Goal: Task Accomplishment & Management: Manage account settings

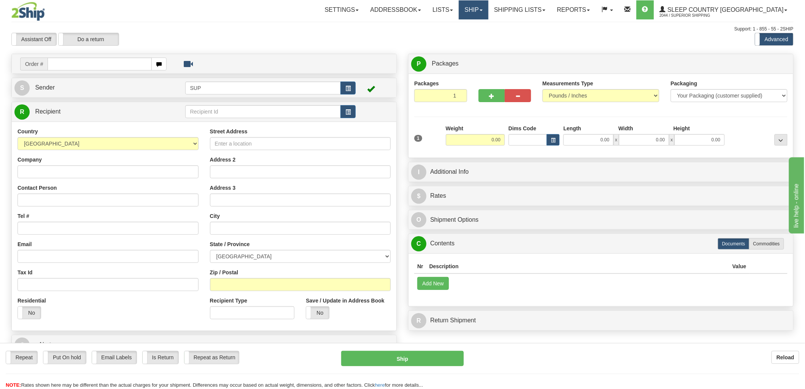
click at [488, 13] on link "Ship" at bounding box center [473, 9] width 29 height 19
click at [481, 33] on span "OnHold / Order Queue" at bounding box center [454, 36] width 54 height 6
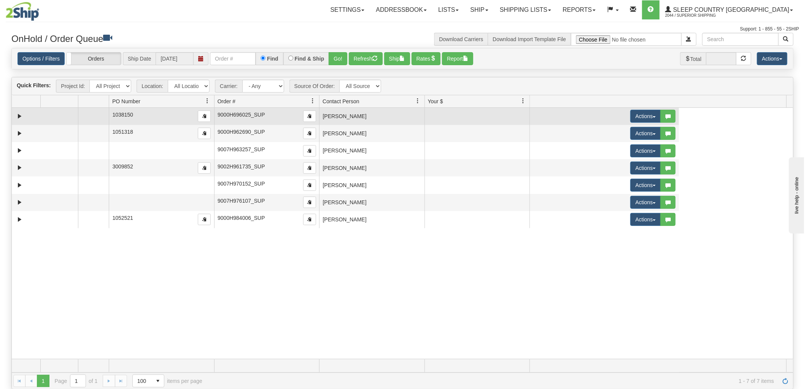
drag, startPoint x: 199, startPoint y: 100, endPoint x: 84, endPoint y: 113, distance: 115.7
click at [84, 113] on div "Quick Filters: Project Id: All Projects Location: All Locations SUP Carrier: - …" at bounding box center [402, 233] width 782 height 312
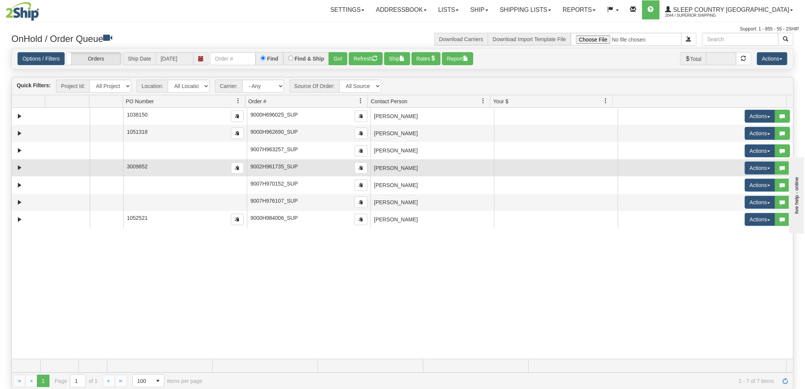
click at [413, 173] on td "[PERSON_NAME]" at bounding box center [433, 167] width 124 height 17
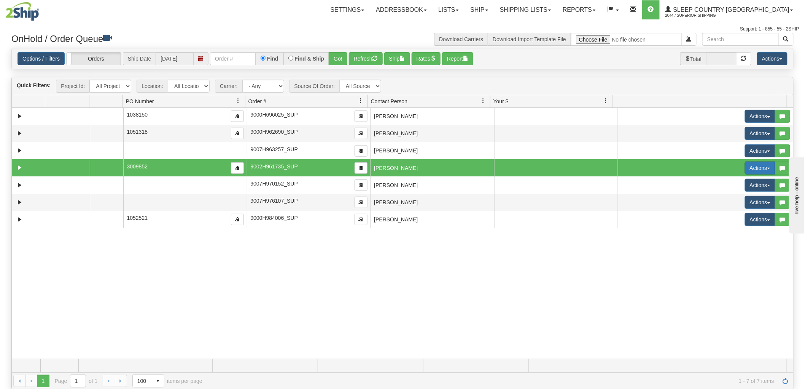
click at [760, 167] on button "Actions" at bounding box center [760, 167] width 30 height 13
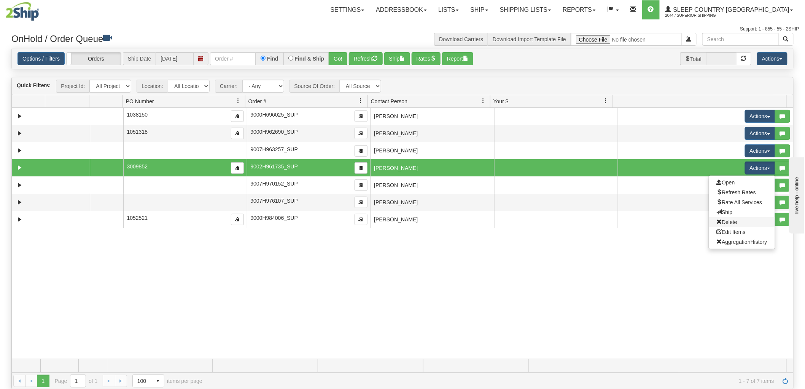
click at [731, 222] on link "Delete" at bounding box center [742, 222] width 66 height 10
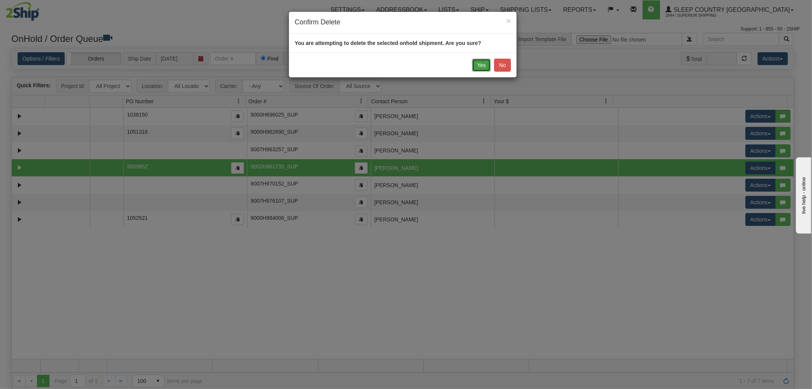
click at [483, 66] on button "Yes" at bounding box center [481, 65] width 19 height 13
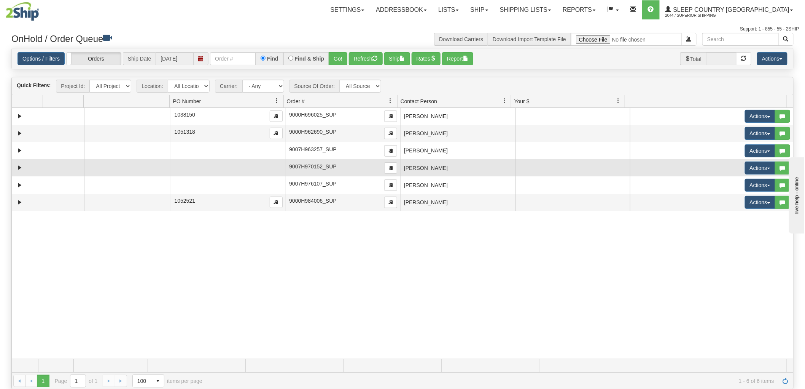
click at [434, 170] on td "[PERSON_NAME]" at bounding box center [458, 167] width 115 height 17
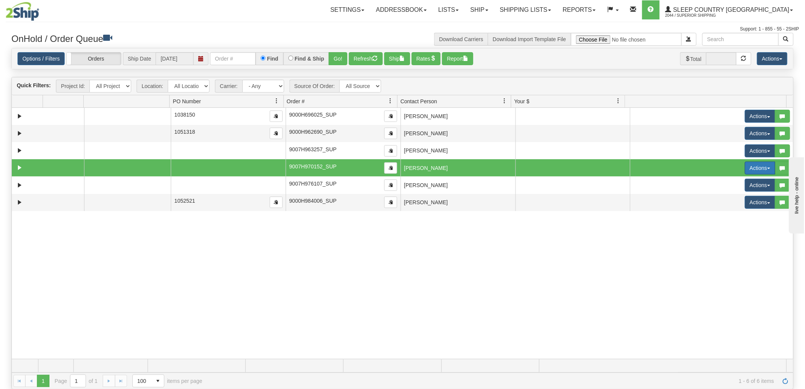
click at [751, 166] on button "Actions" at bounding box center [760, 167] width 30 height 13
click at [726, 222] on span "Delete" at bounding box center [727, 222] width 21 height 6
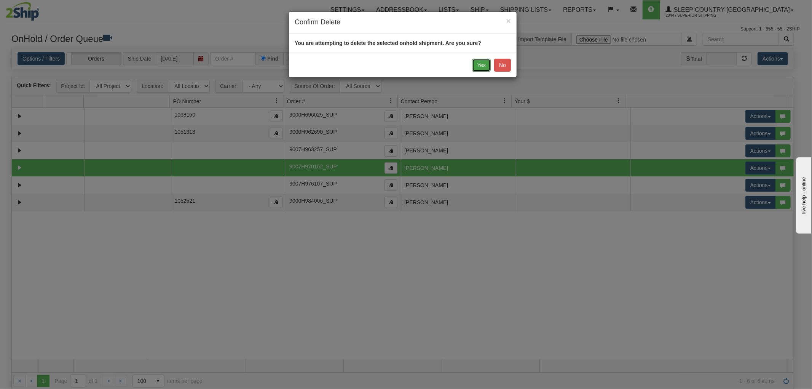
click at [485, 66] on button "Yes" at bounding box center [481, 65] width 19 height 13
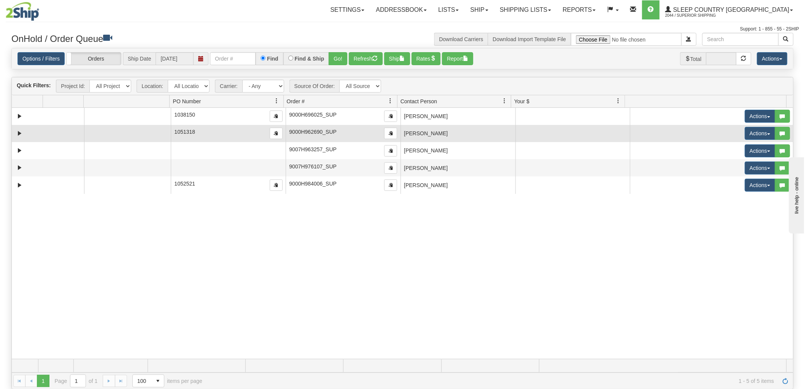
click at [446, 136] on td "[PERSON_NAME]" at bounding box center [458, 133] width 115 height 17
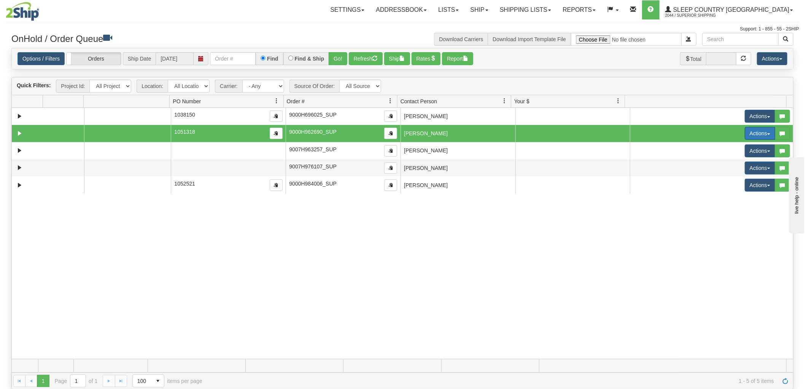
click at [749, 133] on button "Actions" at bounding box center [760, 133] width 30 height 13
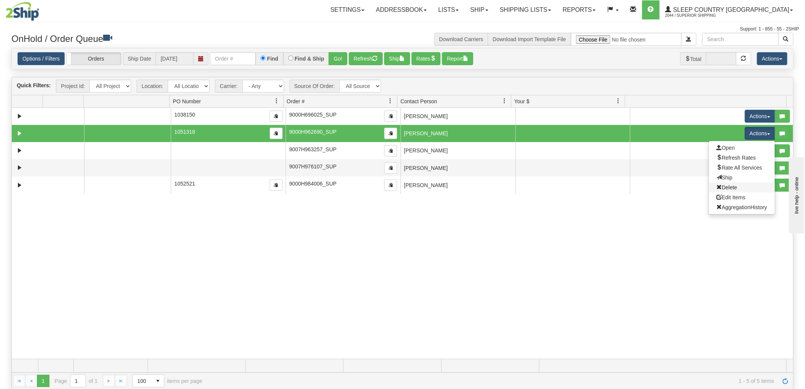
click at [733, 187] on link "Delete" at bounding box center [742, 187] width 66 height 10
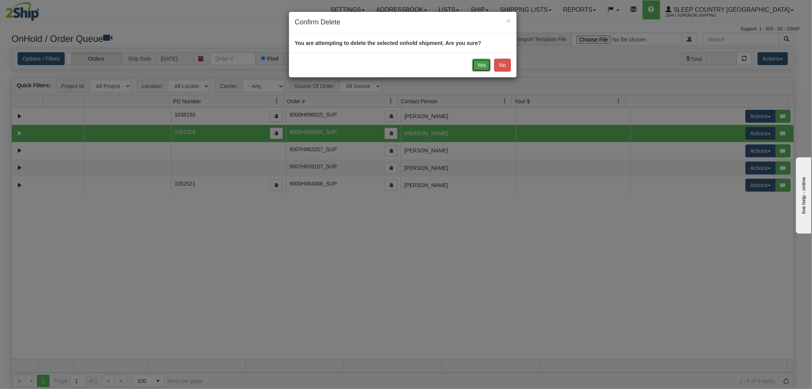
click at [484, 62] on button "Yes" at bounding box center [481, 65] width 19 height 13
